Goal: Task Accomplishment & Management: Manage account settings

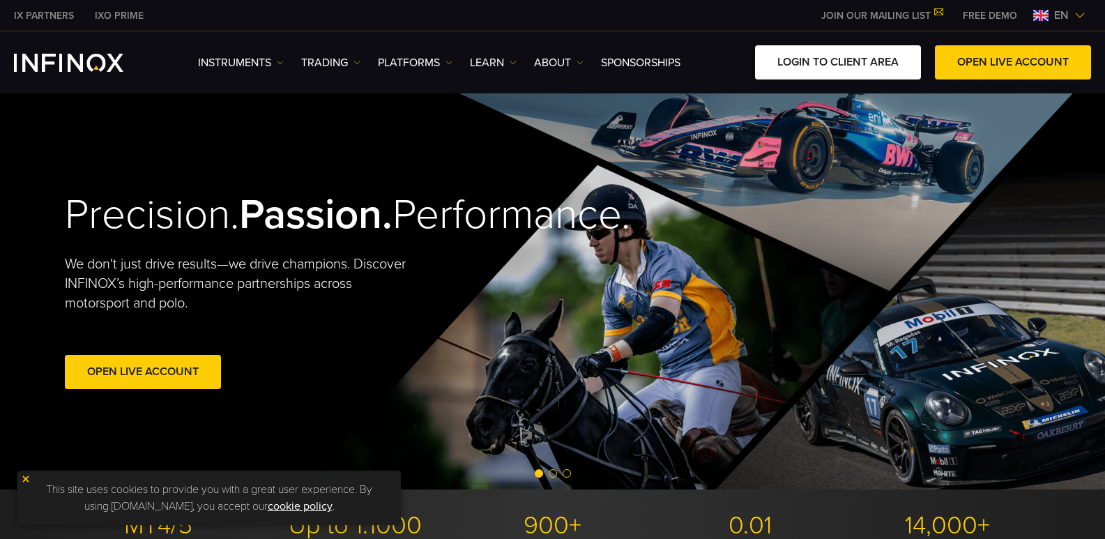
click at [777, 59] on link "LOGIN TO CLIENT AREA" at bounding box center [838, 62] width 166 height 34
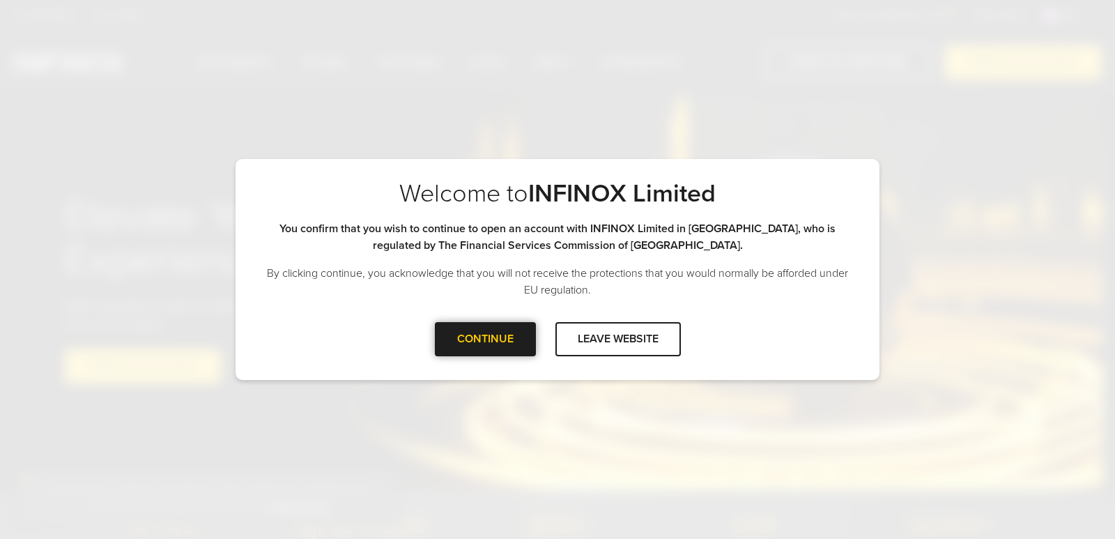
click at [485, 339] on div at bounding box center [485, 339] width 0 height 0
